Goal: Check status: Check status

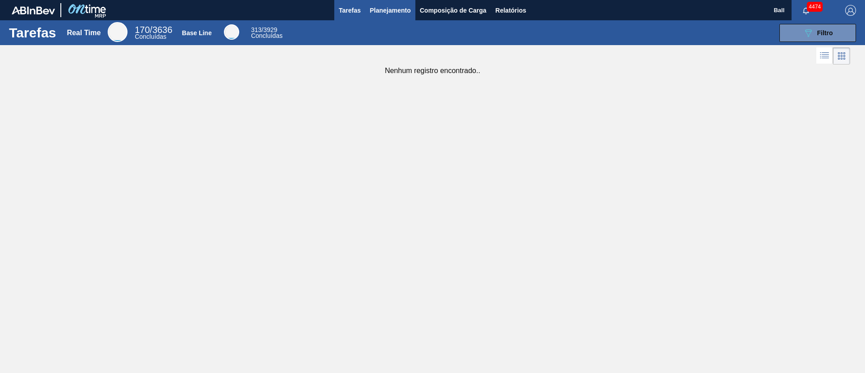
click at [387, 10] on span "Planejamento" at bounding box center [390, 10] width 41 height 11
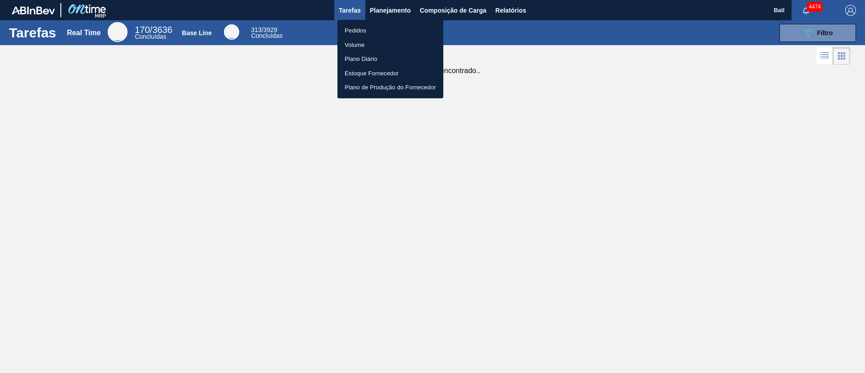
drag, startPoint x: 359, startPoint y: 46, endPoint x: 269, endPoint y: 11, distance: 97.0
click at [359, 45] on li "Volume" at bounding box center [391, 45] width 106 height 14
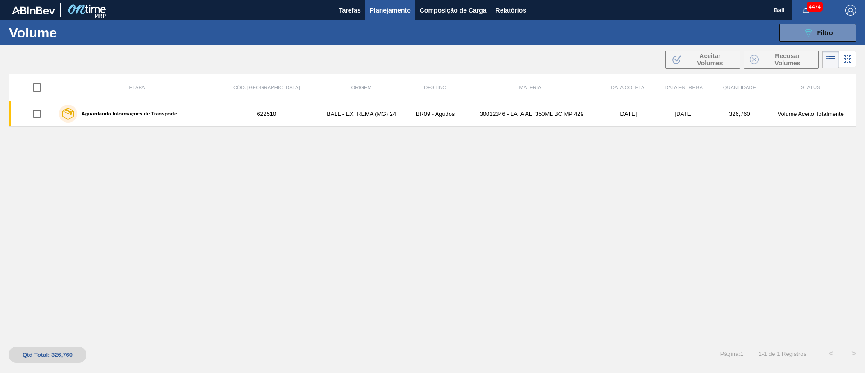
click at [576, 18] on div "4474" at bounding box center [814, 10] width 45 height 20
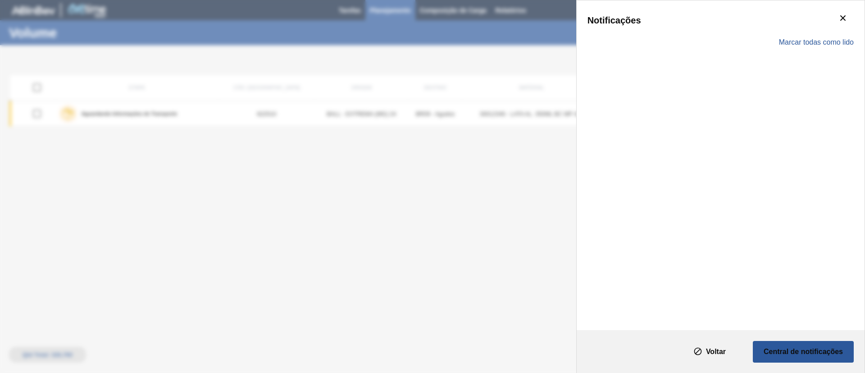
click at [576, 23] on div "Notificações" at bounding box center [721, 20] width 266 height 18
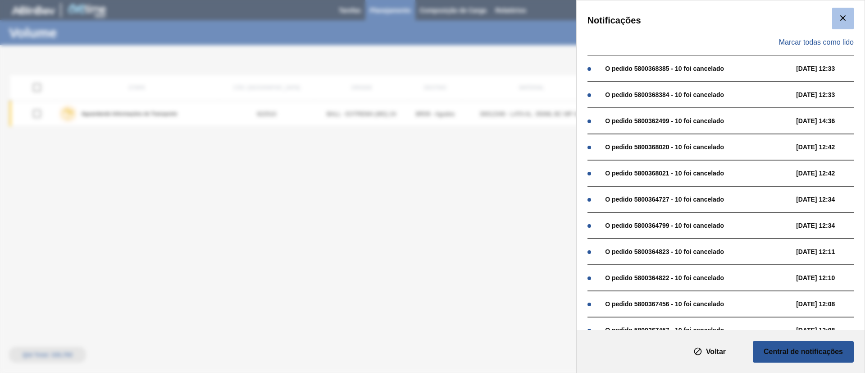
click at [576, 17] on button "botão de ícone" at bounding box center [844, 19] width 22 height 22
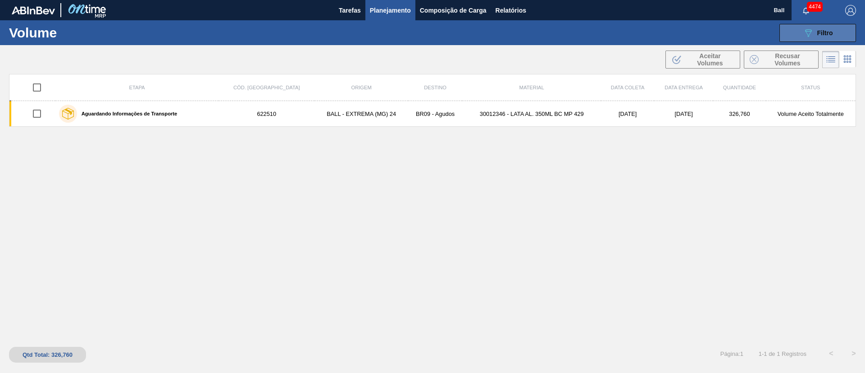
click at [576, 34] on button "089F7B8B-B2A5-4AFE-B5C0-19BA573D28AC Filtro" at bounding box center [818, 33] width 77 height 18
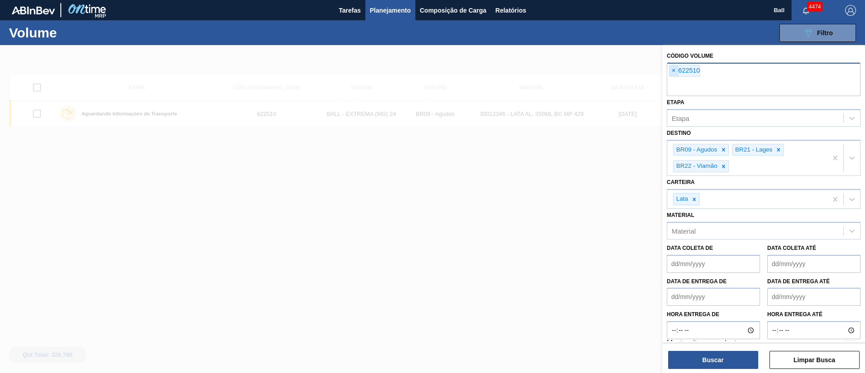
click at [576, 72] on span "×" at bounding box center [674, 70] width 9 height 11
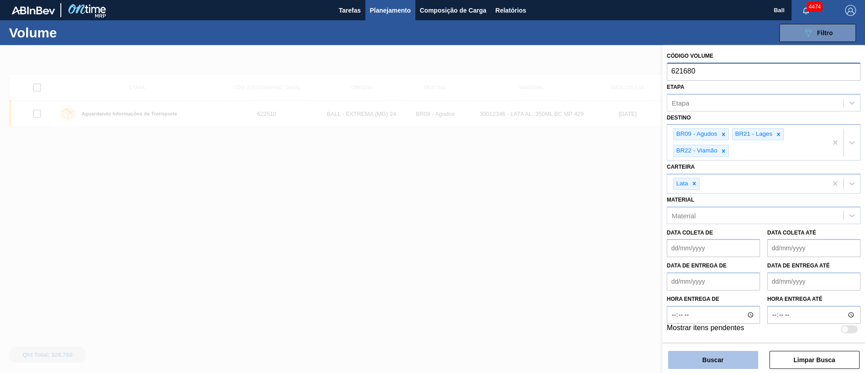
type input "621680"
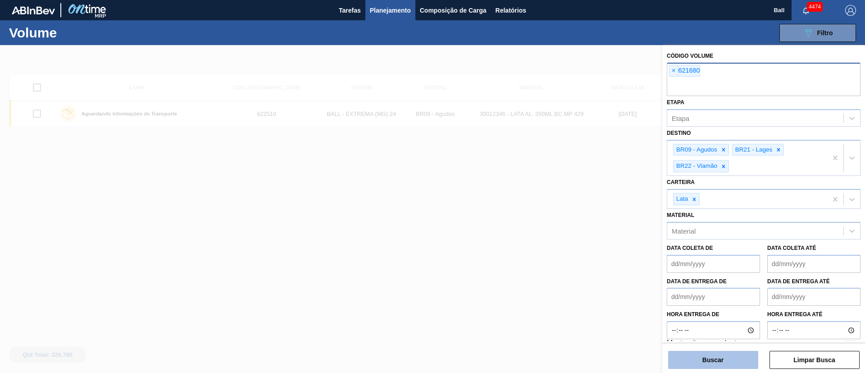
click at [576, 248] on button "Buscar" at bounding box center [713, 360] width 90 height 18
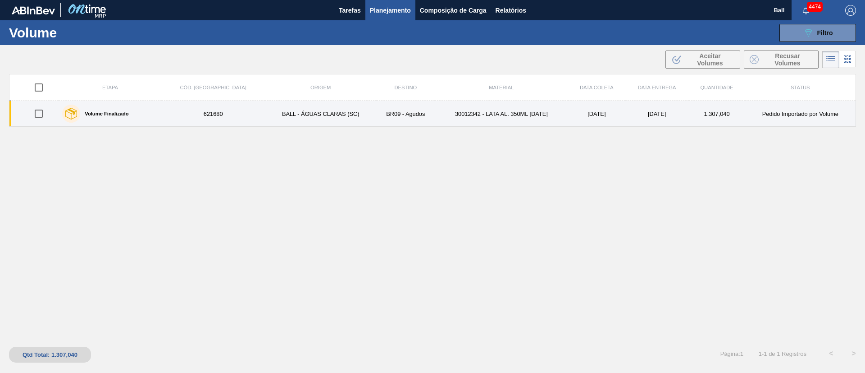
drag, startPoint x: 437, startPoint y: 121, endPoint x: 439, endPoint y: 117, distance: 4.6
click at [439, 117] on td "30012342 - LATA AL. 350ML BC 429" at bounding box center [501, 114] width 133 height 26
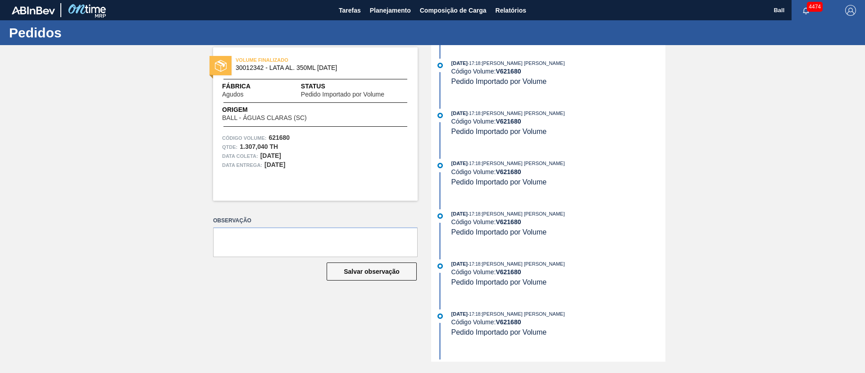
scroll to position [334, 0]
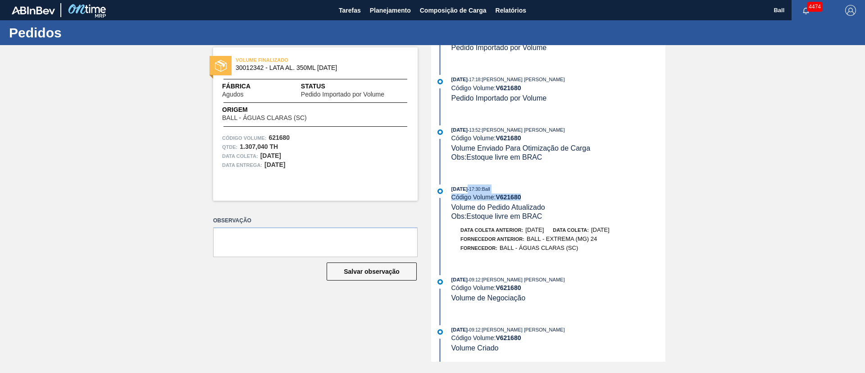
drag, startPoint x: 536, startPoint y: 194, endPoint x: 465, endPoint y: 182, distance: 72.8
click at [465, 182] on div "11/09/2025 - 17:18 : BRUNO DE MELLO DUARTE Código Volume: V 621680 Pedido Impor…" at bounding box center [550, 203] width 232 height 316
click at [576, 247] on div "Fornecedor: BALL - ÁGUAS CLARAS (SC)" at bounding box center [559, 247] width 214 height 9
drag, startPoint x: 664, startPoint y: 270, endPoint x: 668, endPoint y: 247, distance: 23.0
click at [576, 247] on div "VOLUME FINALIZADO 30012342 - LATA AL. 350ML BC 429 Fábrica Agudos Status Pedido…" at bounding box center [432, 203] width 865 height 316
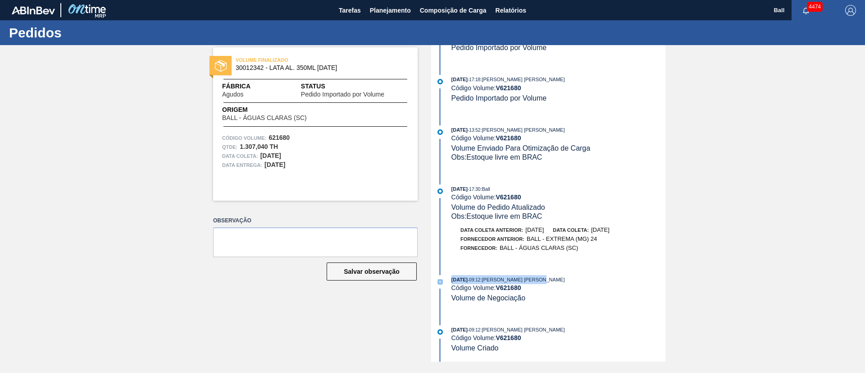
click at [576, 248] on div "11/09/2025 - 17:18 : BRUNO DE MELLO DUARTE Código Volume: V 621680 Pedido Impor…" at bounding box center [550, 203] width 232 height 316
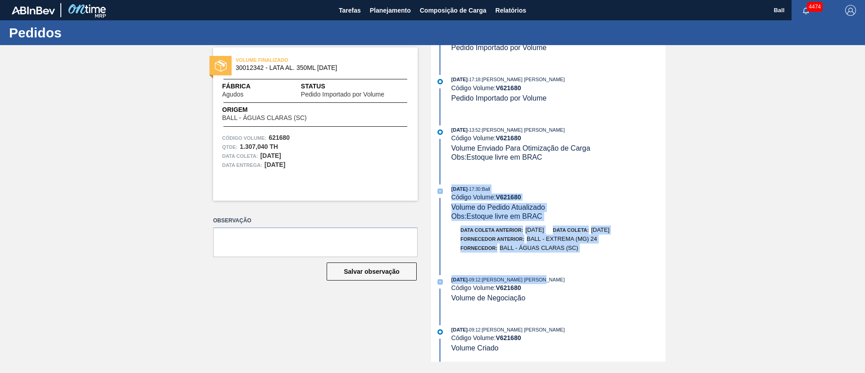
drag, startPoint x: 664, startPoint y: 269, endPoint x: 671, endPoint y: 170, distance: 99.4
click at [576, 170] on div "VOLUME FINALIZADO 30012342 - LATA AL. 350ML BC 429 Fábrica Agudos Status Pedido…" at bounding box center [432, 203] width 865 height 316
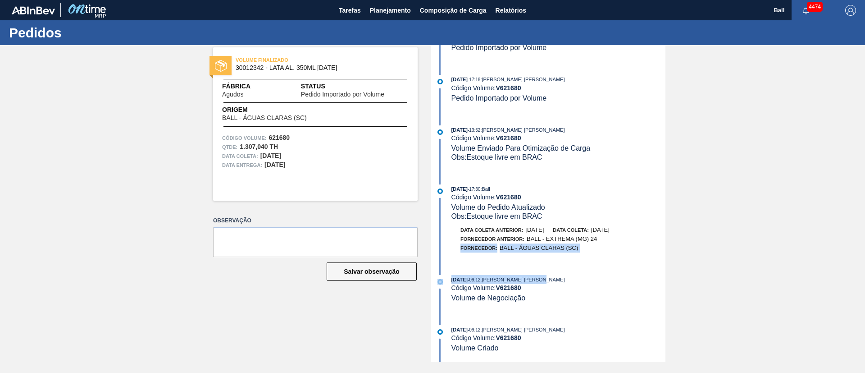
drag, startPoint x: 664, startPoint y: 235, endPoint x: 645, endPoint y: 278, distance: 47.6
click at [576, 248] on div "10/09/2025 - 09:12 : BRUNO DE MELLO DUARTE" at bounding box center [559, 279] width 214 height 9
drag, startPoint x: 664, startPoint y: 307, endPoint x: 665, endPoint y: 291, distance: 16.2
click at [576, 248] on div "11/09/2025 - 17:18 : BRUNO DE MELLO DUARTE Código Volume: V 621680 Pedido Impor…" at bounding box center [550, 203] width 232 height 316
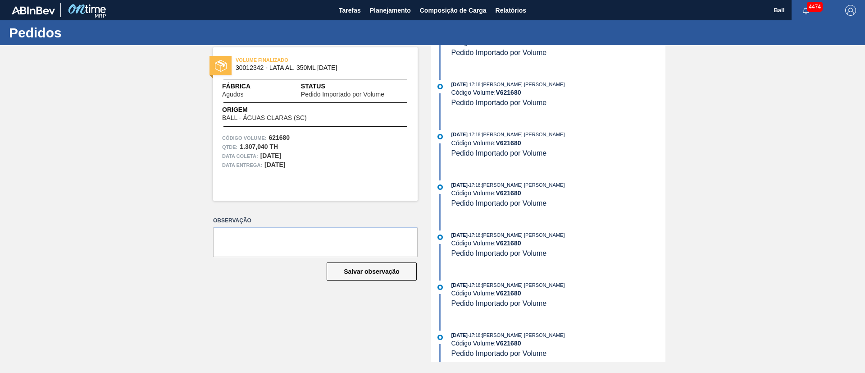
scroll to position [0, 0]
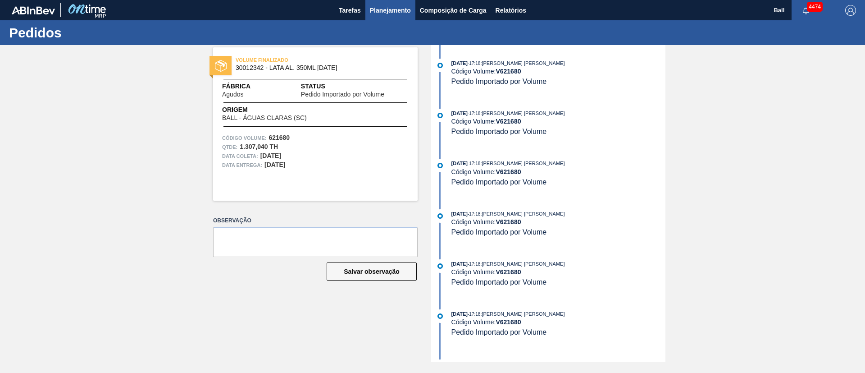
click at [377, 9] on span "Planejamento" at bounding box center [390, 10] width 41 height 11
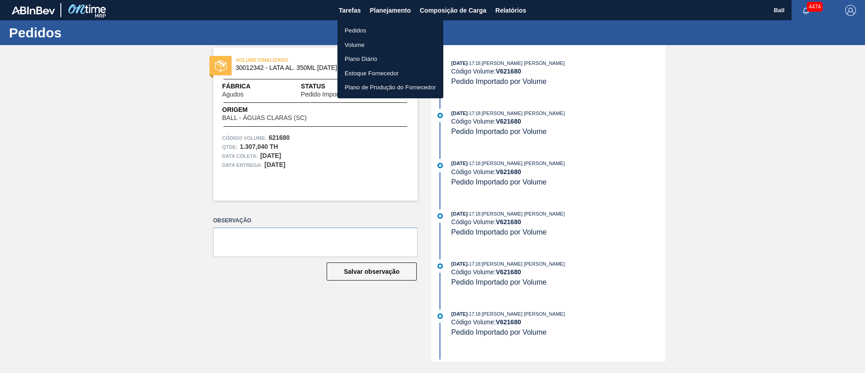
drag, startPoint x: 364, startPoint y: 24, endPoint x: 292, endPoint y: 0, distance: 75.8
click at [364, 24] on li "Pedidos" at bounding box center [391, 30] width 106 height 14
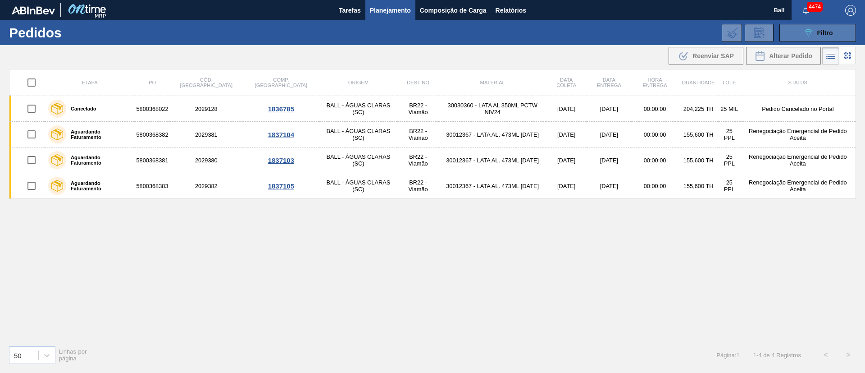
click at [576, 30] on icon "089F7B8B-B2A5-4AFE-B5C0-19BA573D28AC" at bounding box center [808, 32] width 11 height 11
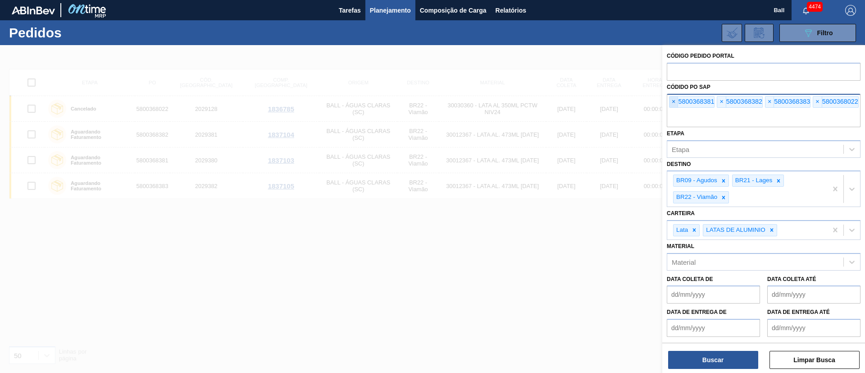
click at [576, 100] on span "×" at bounding box center [674, 101] width 9 height 11
click at [576, 110] on input "text" at bounding box center [764, 118] width 194 height 17
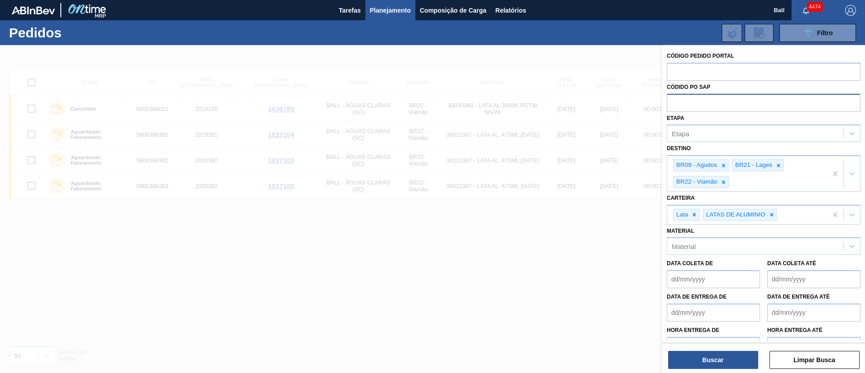
paste input "5800369468"
type input "5800369468"
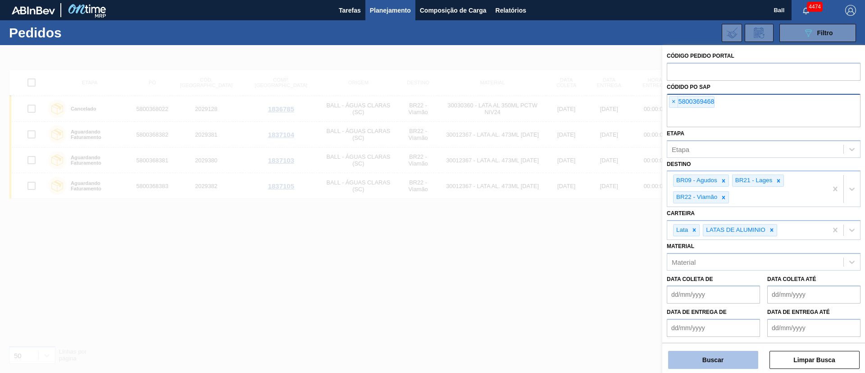
click at [576, 248] on button "Buscar" at bounding box center [713, 360] width 90 height 18
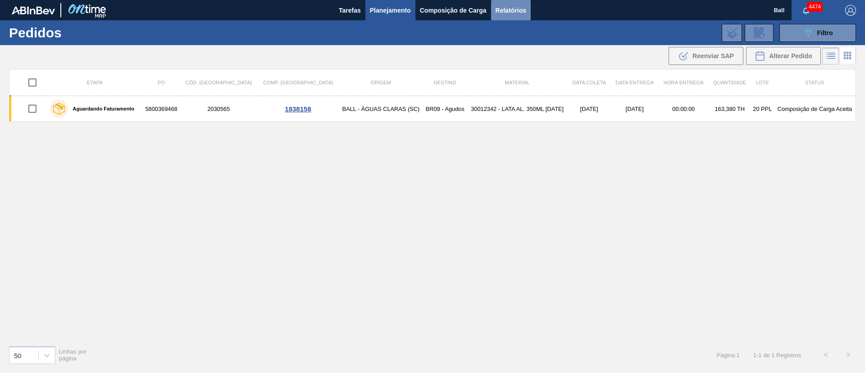
click at [509, 16] on button "Relatórios" at bounding box center [511, 10] width 40 height 20
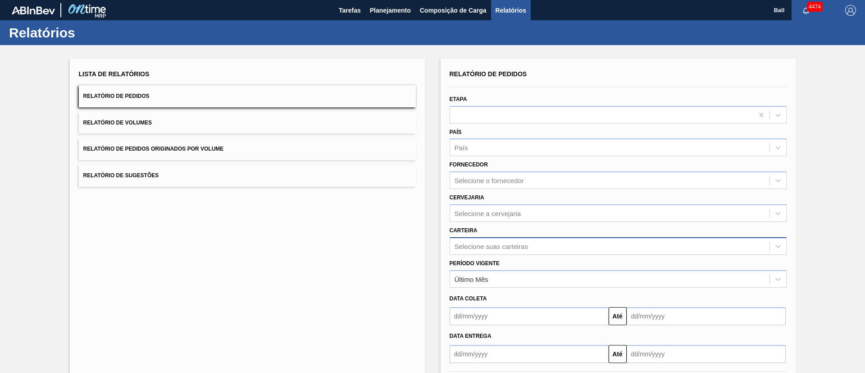
click at [494, 246] on div "Selecione suas carteiras" at bounding box center [491, 246] width 73 height 8
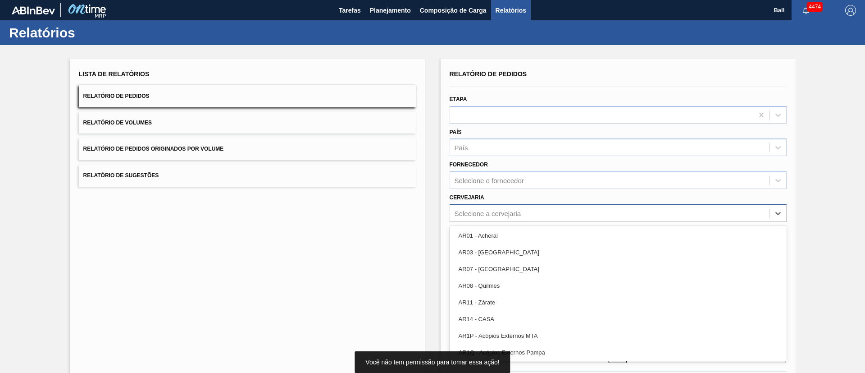
click at [499, 214] on div "Selecione a cervejaria" at bounding box center [488, 213] width 67 height 8
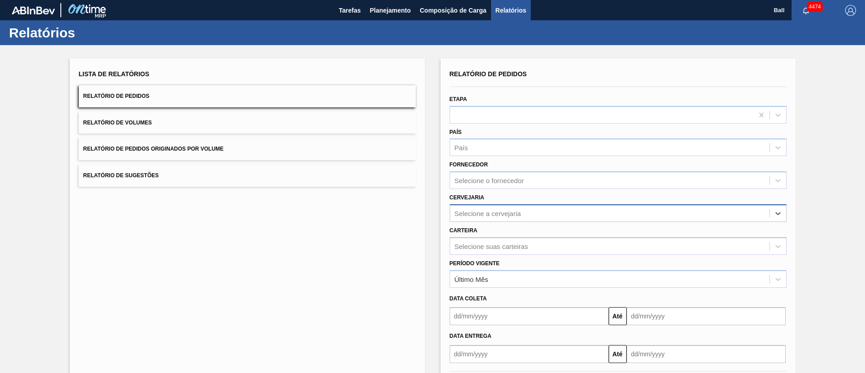
click at [496, 204] on div "Selecione a cervejaria" at bounding box center [618, 213] width 337 height 18
click at [475, 239] on div "Selecione suas carteiras" at bounding box center [618, 246] width 337 height 18
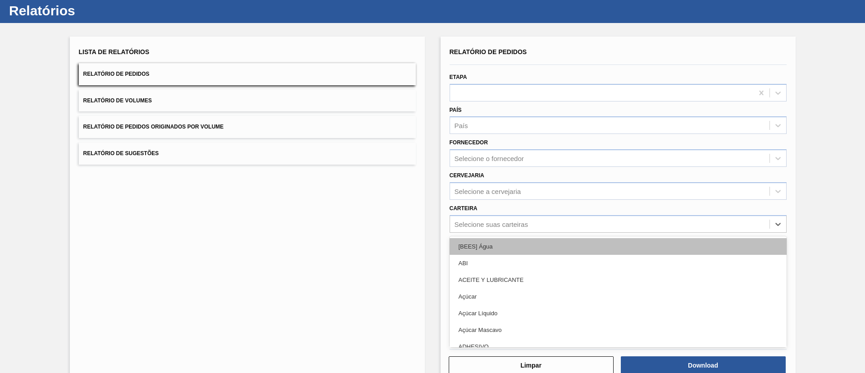
scroll to position [24, 0]
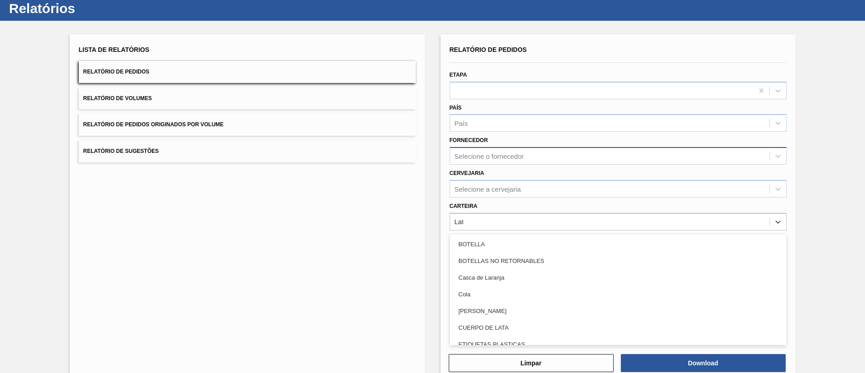
type input "Lata"
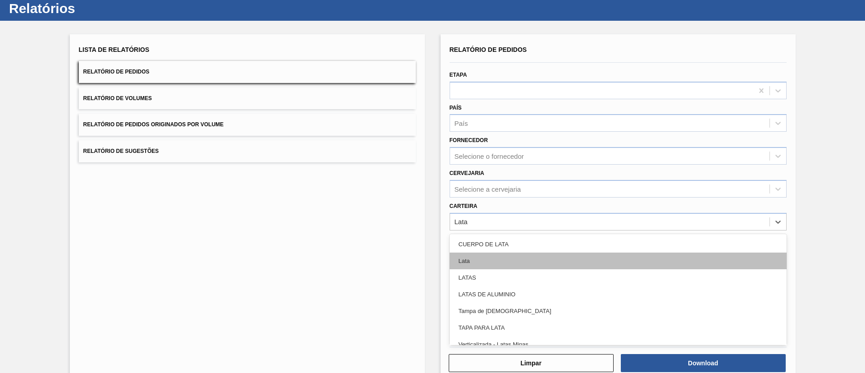
click at [500, 248] on div "Lata" at bounding box center [618, 260] width 337 height 17
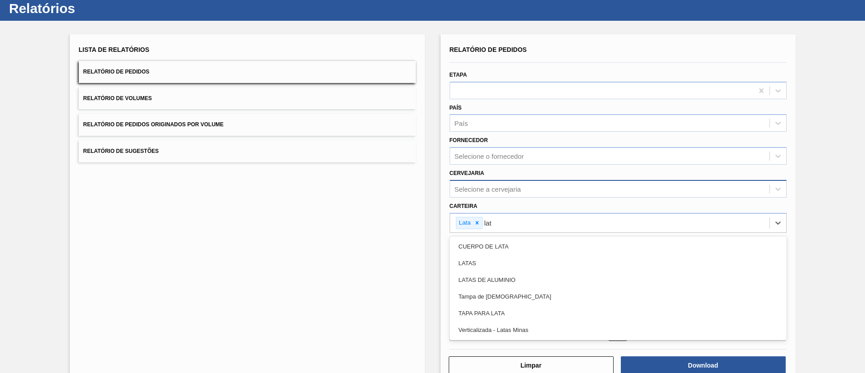
type input "lata"
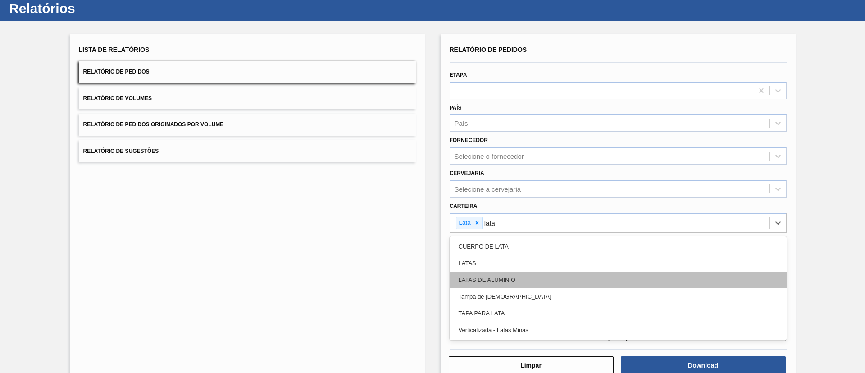
click at [513, 248] on div "LATAS DE ALUMINIO" at bounding box center [618, 279] width 337 height 17
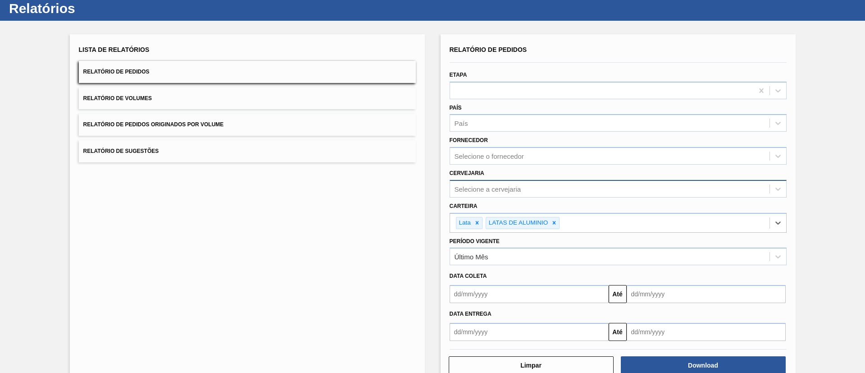
click at [516, 191] on div "Selecione a cervejaria" at bounding box center [488, 189] width 67 height 8
type input "Agu"
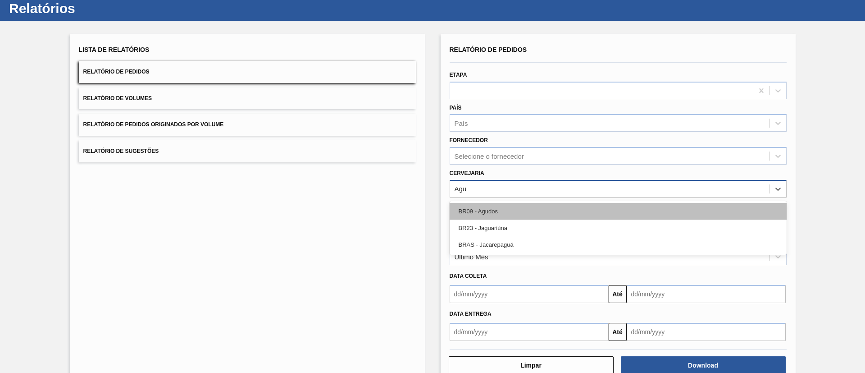
click at [513, 203] on div "BR09 - Agudos" at bounding box center [618, 211] width 337 height 17
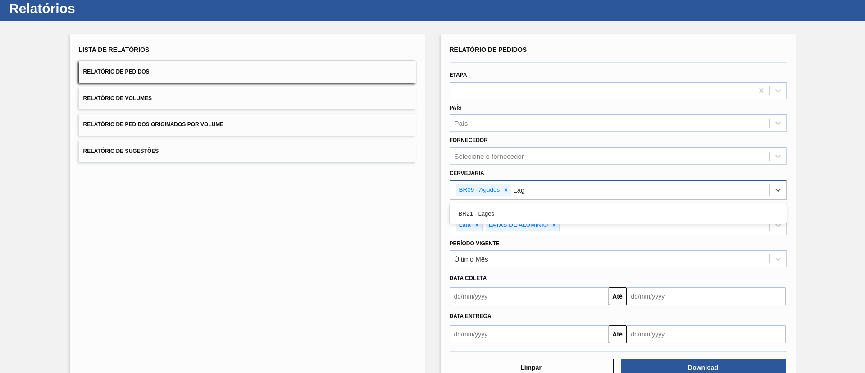
type input "Lage"
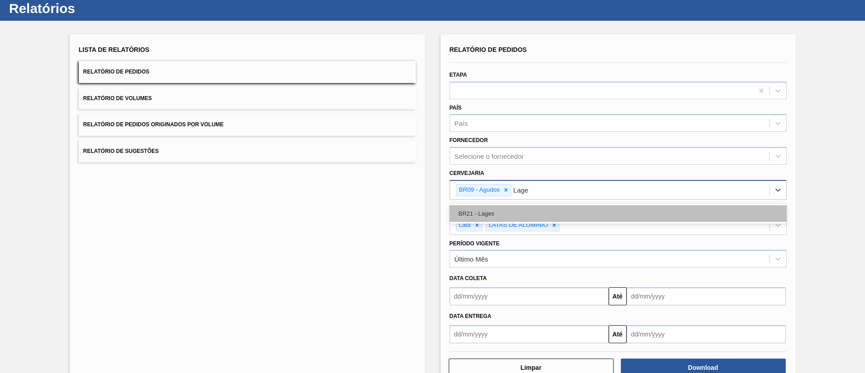
click at [514, 208] on div "BR21 - Lages" at bounding box center [618, 213] width 337 height 17
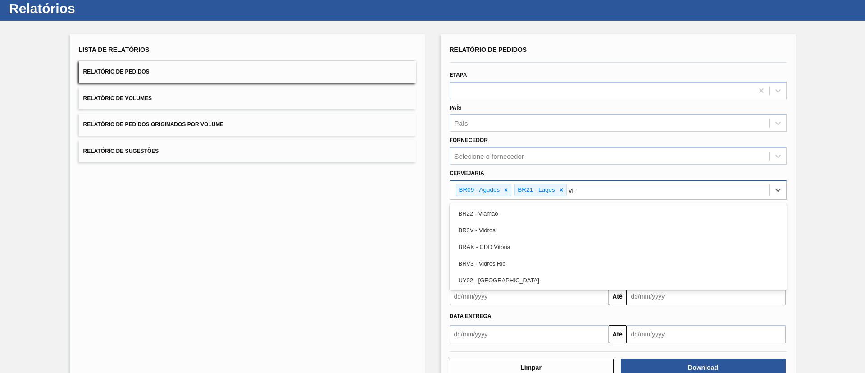
type input "viam"
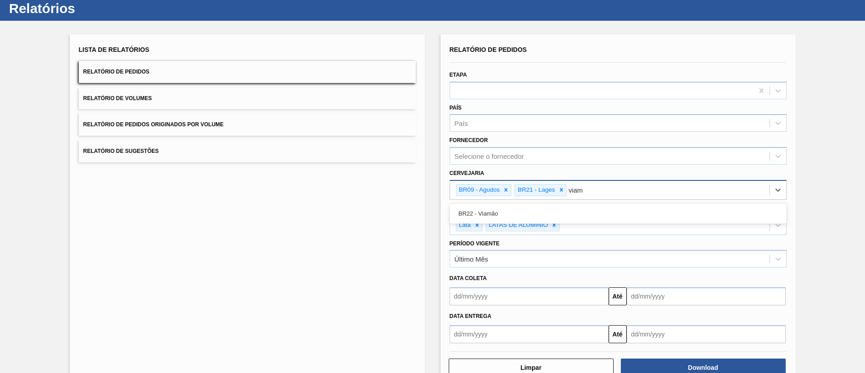
click at [514, 208] on div "BR22 - Viamão" at bounding box center [618, 213] width 337 height 17
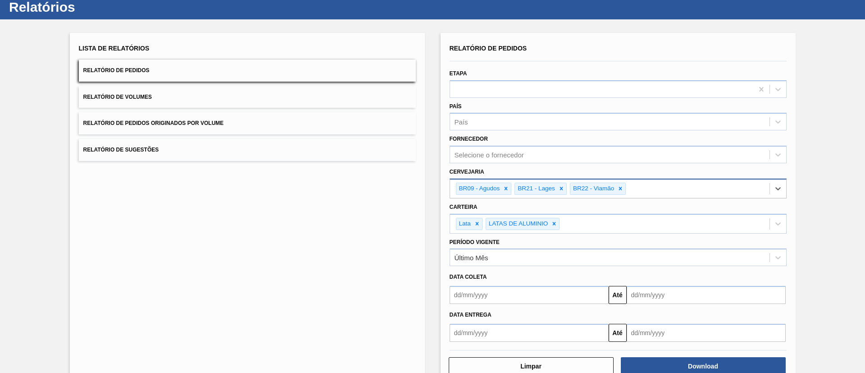
scroll to position [49, 0]
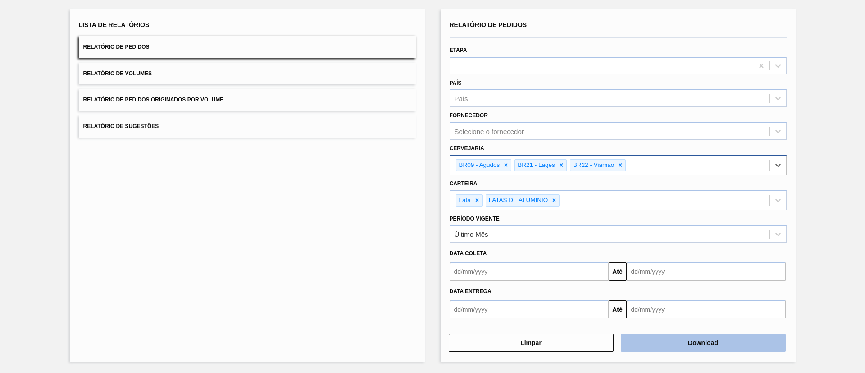
click at [576, 248] on button "Download" at bounding box center [703, 343] width 165 height 18
click at [311, 78] on button "Relatório de Volumes" at bounding box center [247, 74] width 337 height 22
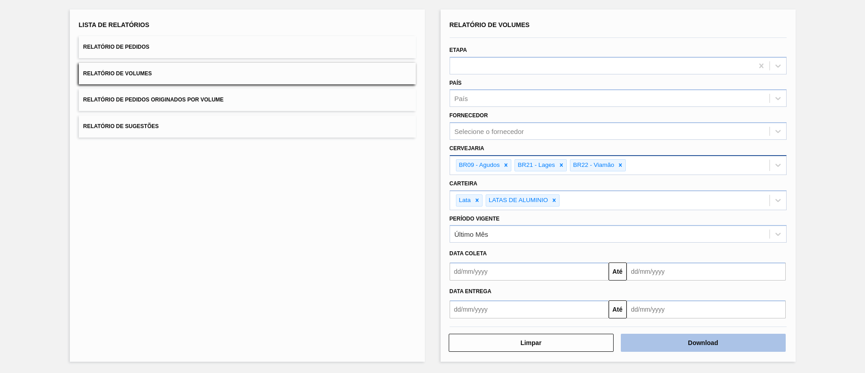
click at [576, 248] on button "Download" at bounding box center [703, 343] width 165 height 18
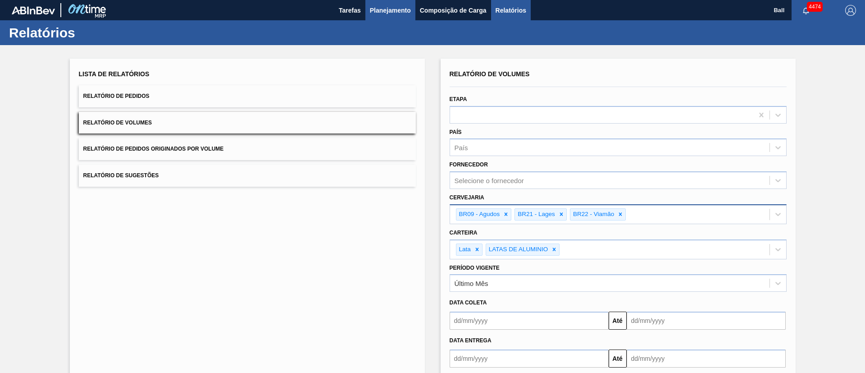
click at [397, 12] on span "Planejamento" at bounding box center [390, 10] width 41 height 11
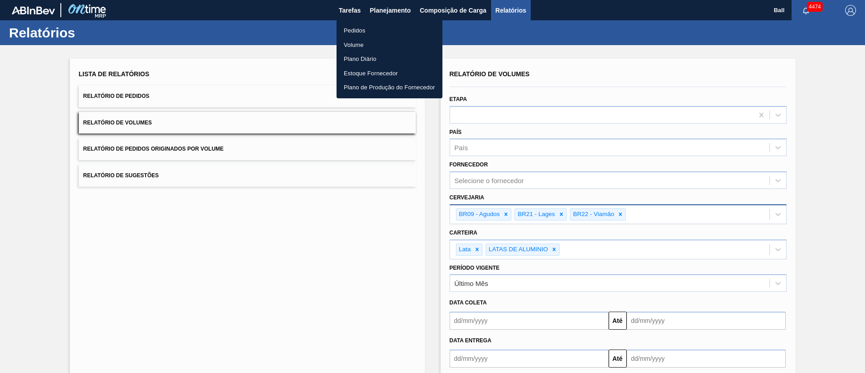
click at [367, 32] on li "Pedidos" at bounding box center [390, 30] width 106 height 14
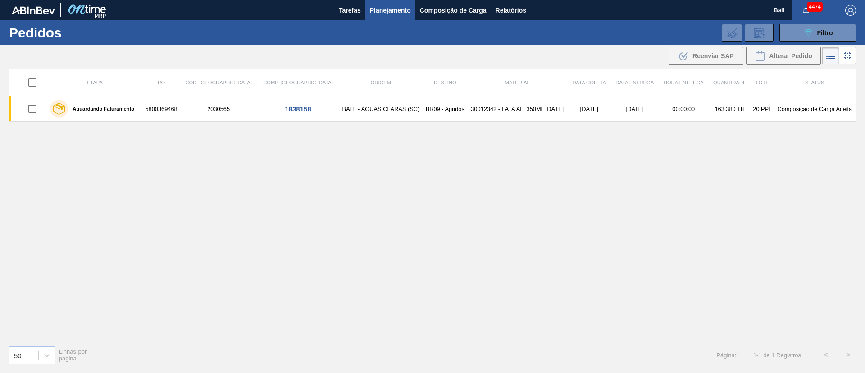
click at [395, 7] on span "Planejamento" at bounding box center [390, 10] width 41 height 11
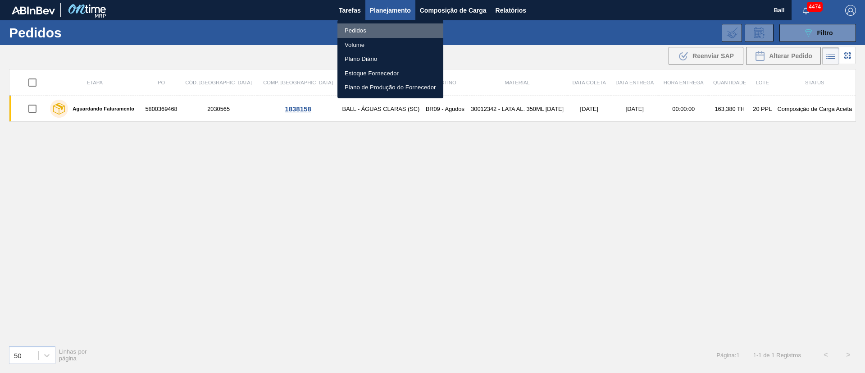
click at [349, 29] on li "Pedidos" at bounding box center [391, 30] width 106 height 14
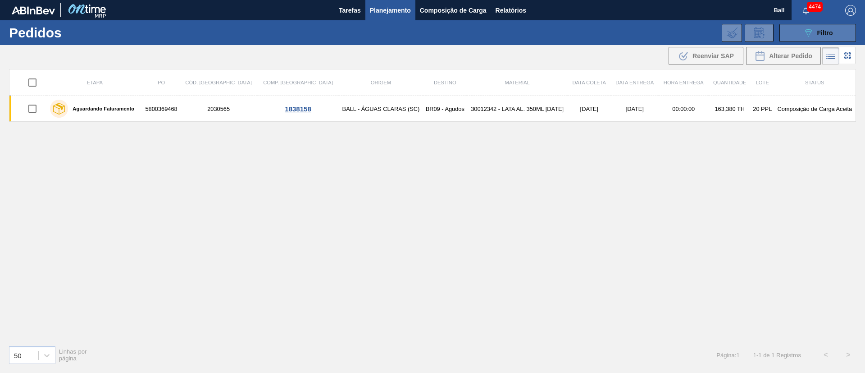
click at [576, 33] on button "089F7B8B-B2A5-4AFE-B5C0-19BA573D28AC Filtro" at bounding box center [818, 33] width 77 height 18
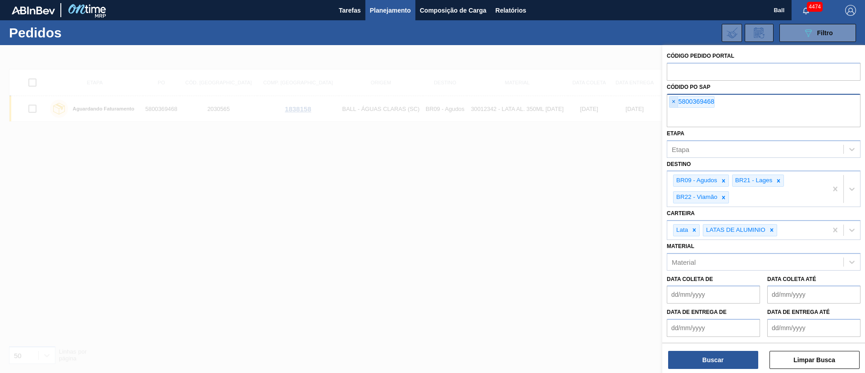
click at [576, 102] on span "×" at bounding box center [674, 101] width 9 height 11
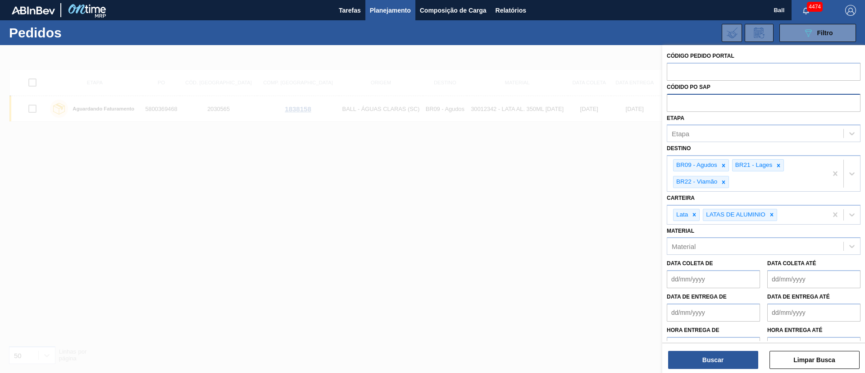
paste input "text"
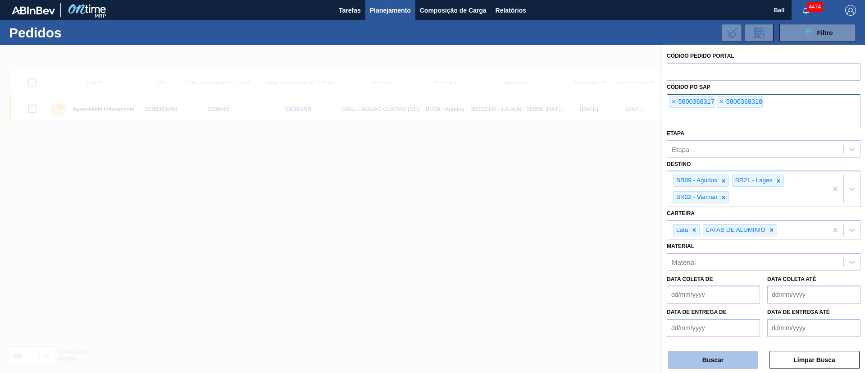
click at [576, 248] on button "Buscar" at bounding box center [713, 360] width 90 height 18
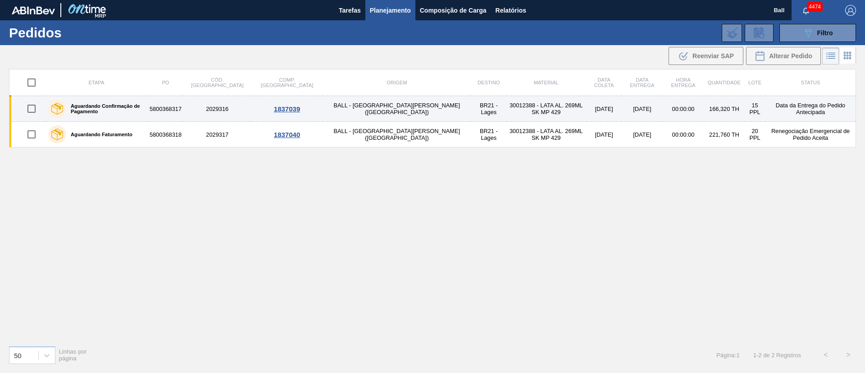
click at [361, 110] on td "BALL - [GEOGRAPHIC_DATA][PERSON_NAME] ([GEOGRAPHIC_DATA])" at bounding box center [397, 109] width 149 height 26
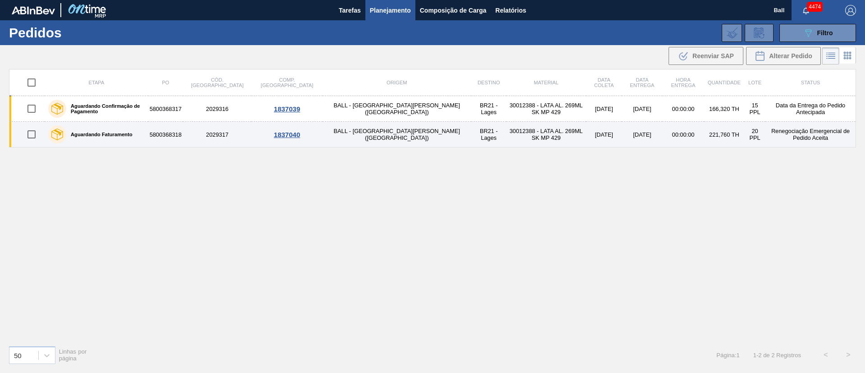
click at [361, 131] on td "BALL - [GEOGRAPHIC_DATA][PERSON_NAME] ([GEOGRAPHIC_DATA])" at bounding box center [397, 135] width 149 height 26
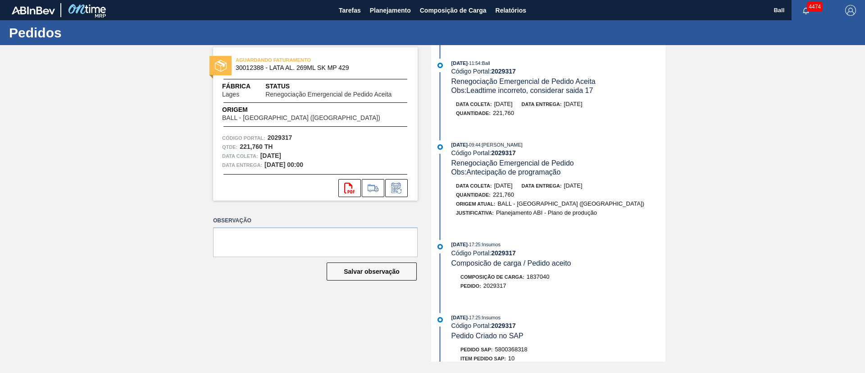
click at [604, 83] on div "15/09/2025 - 11:54 : Ball Código Portal: 2029317 Renegociação Emergencial de Pe…" at bounding box center [559, 77] width 214 height 37
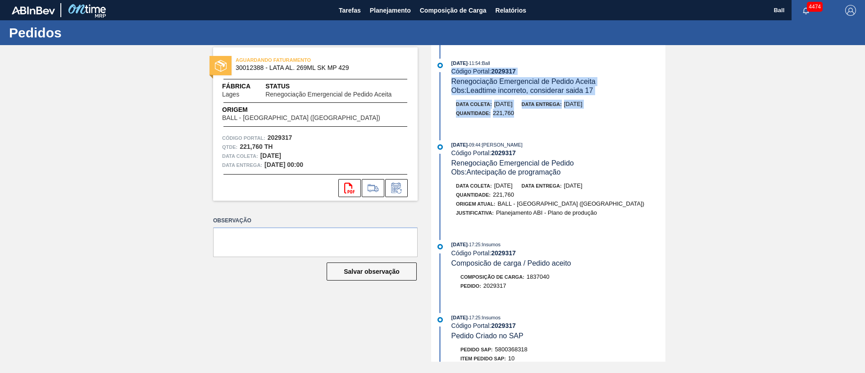
drag, startPoint x: 602, startPoint y: 112, endPoint x: 518, endPoint y: 58, distance: 100.0
click at [518, 58] on div "15/09/2025 - 11:54 : Ball Código Portal: 2029317 Renegociação Emergencial de Pe…" at bounding box center [550, 203] width 232 height 316
click at [525, 54] on div "15/09/2025 - 11:54 : Ball Código Portal: 2029317 Renegociação Emergencial de Pe…" at bounding box center [550, 203] width 232 height 316
